Goal: Find specific page/section: Find specific page/section

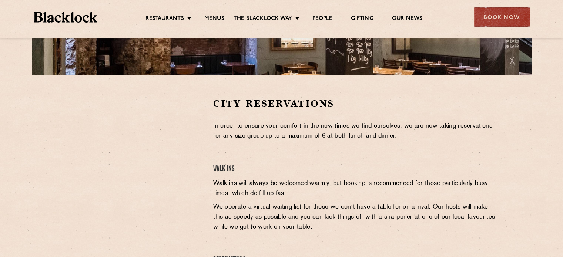
scroll to position [222, 0]
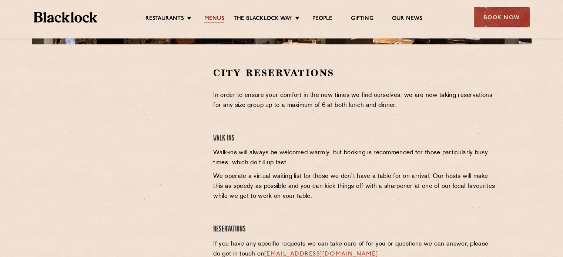
click at [205, 16] on link "Menus" at bounding box center [214, 19] width 20 height 8
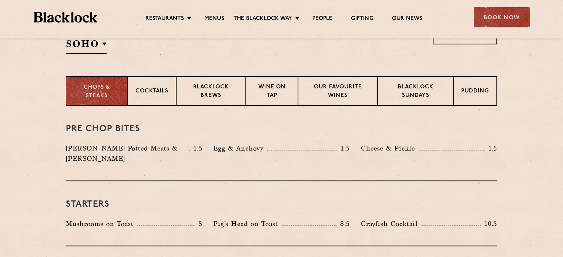
scroll to position [222, 0]
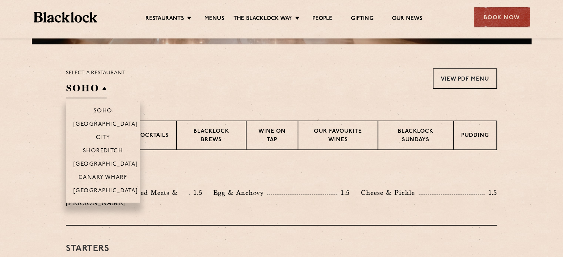
click at [87, 91] on h2 "SOHO" at bounding box center [86, 90] width 41 height 17
click at [99, 138] on p "City" at bounding box center [103, 138] width 14 height 7
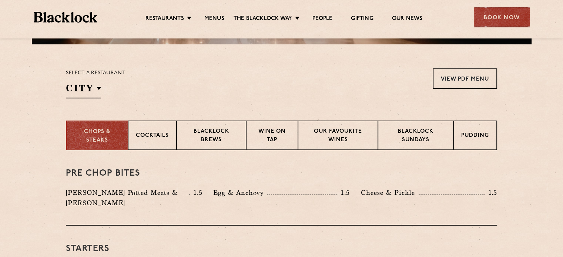
click at [267, 78] on div "Select a restaurant City [GEOGRAPHIC_DATA] [GEOGRAPHIC_DATA] [GEOGRAPHIC_DATA] …" at bounding box center [281, 83] width 431 height 30
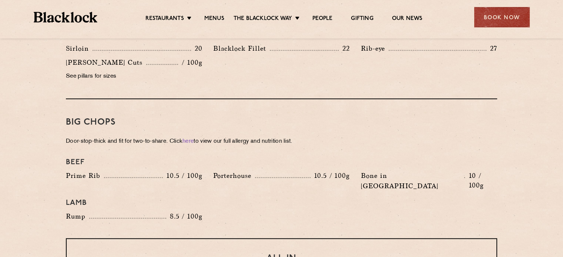
scroll to position [814, 0]
